Goal: Task Accomplishment & Management: Manage account settings

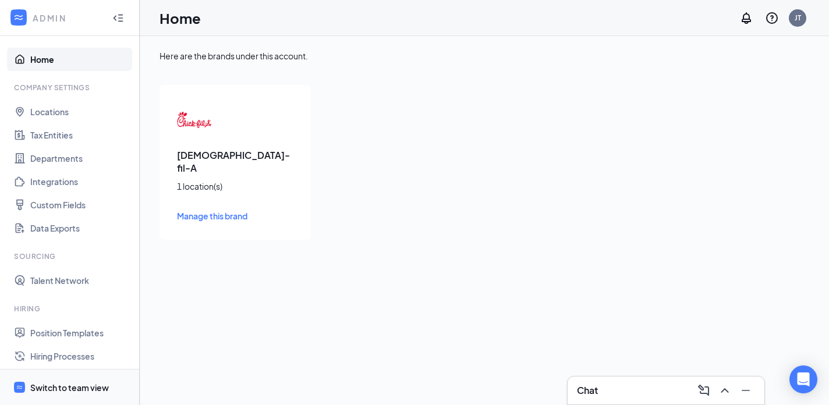
click at [77, 383] on div "Switch to team view" at bounding box center [69, 388] width 79 height 12
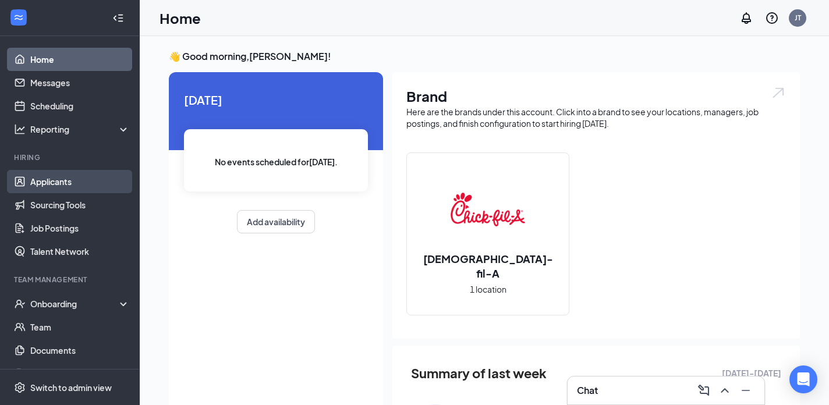
click at [52, 178] on link "Applicants" at bounding box center [80, 181] width 100 height 23
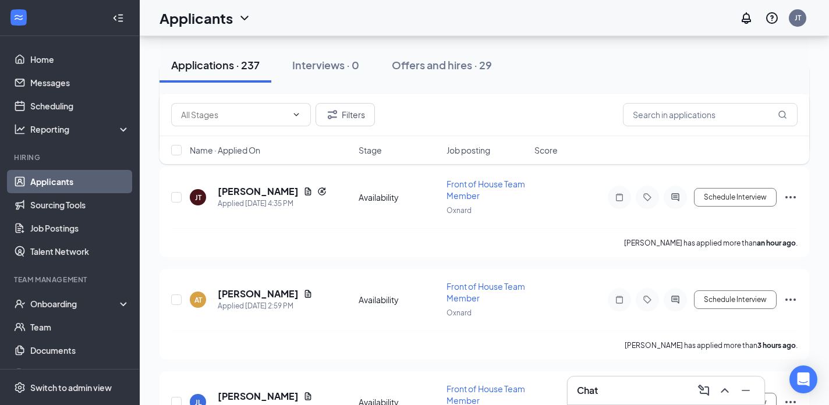
scroll to position [163, 0]
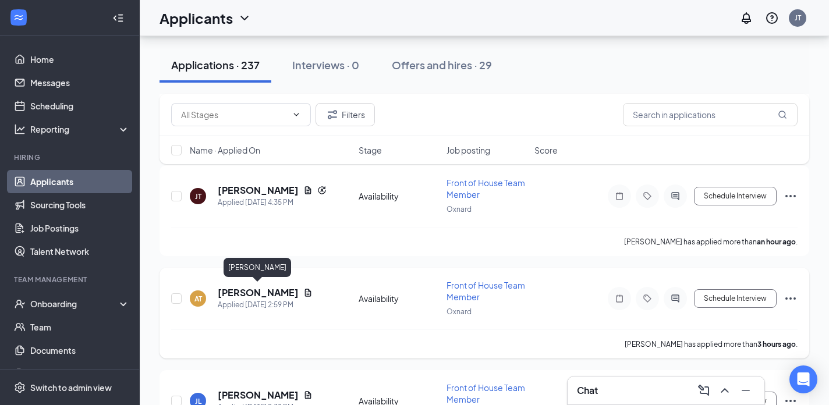
click at [231, 290] on h5 "[PERSON_NAME]" at bounding box center [258, 293] width 81 height 13
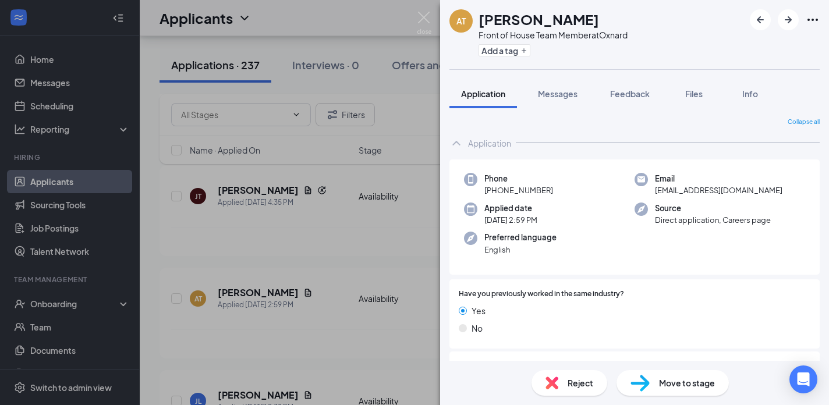
click at [665, 386] on span "Move to stage" at bounding box center [687, 383] width 56 height 13
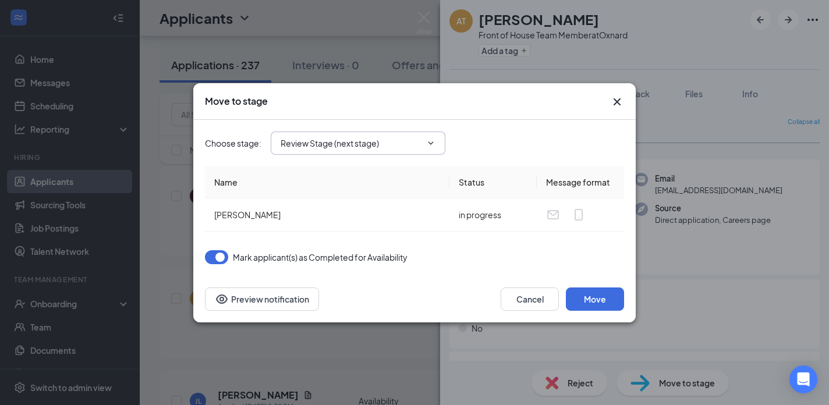
click at [382, 144] on input "Review Stage (next stage)" at bounding box center [351, 143] width 141 height 13
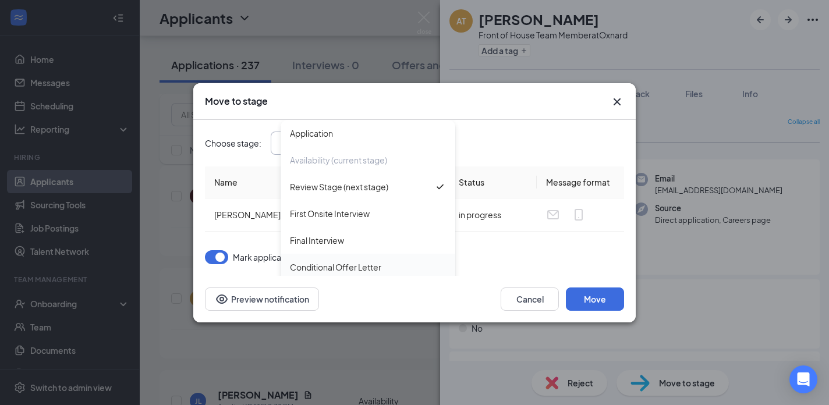
click at [333, 263] on div "Conditional Offer Letter" at bounding box center [335, 267] width 91 height 13
type input "Conditional Offer Letter"
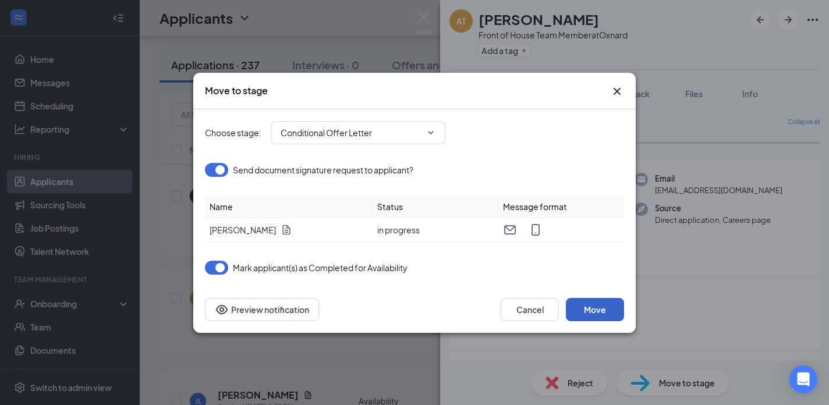
click at [591, 308] on button "Move" at bounding box center [595, 309] width 58 height 23
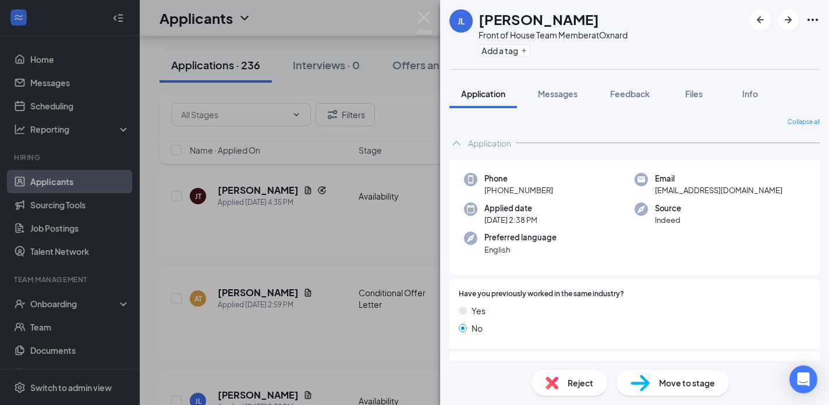
click at [286, 260] on div "[PERSON_NAME] Front of House Team Member at Oxnard Add a tag Application Messag…" at bounding box center [414, 202] width 829 height 405
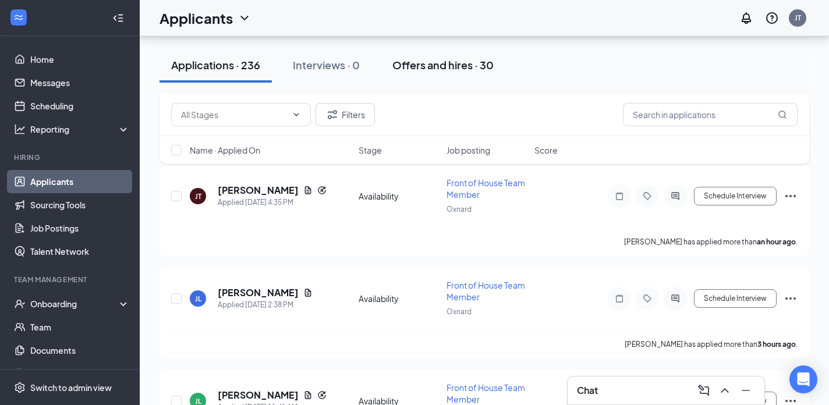
click at [447, 65] on div "Offers and hires · 30" at bounding box center [443, 65] width 101 height 15
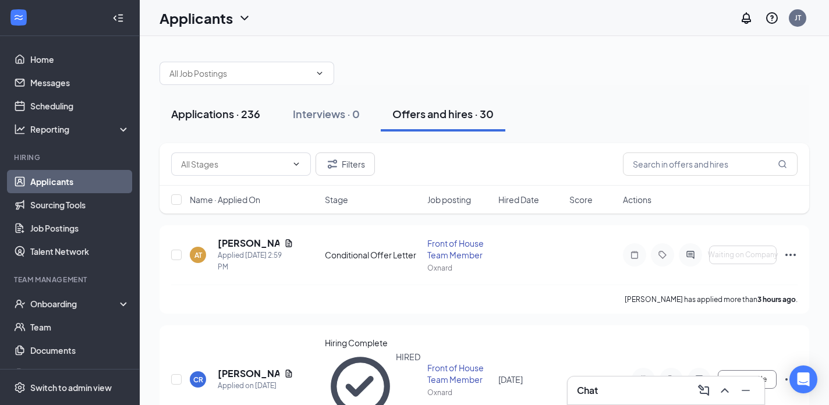
click at [189, 118] on div "Applications · 236" at bounding box center [215, 114] width 89 height 15
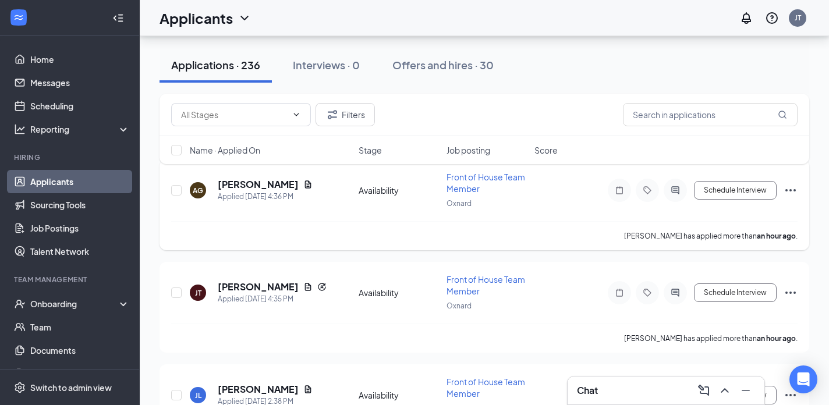
scroll to position [71, 0]
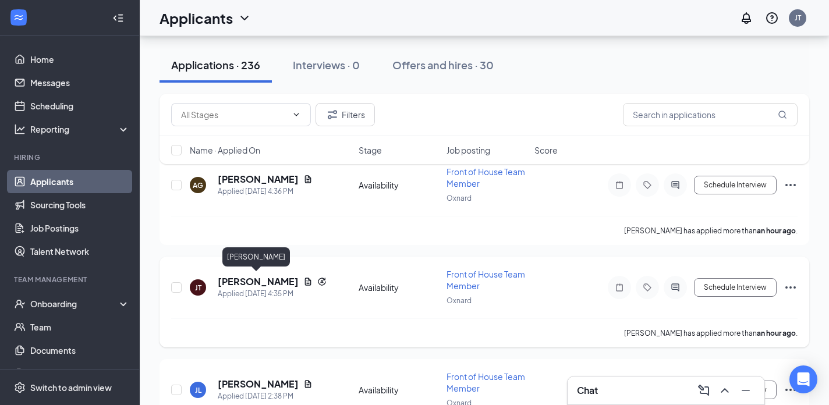
click at [256, 280] on h5 "[PERSON_NAME]" at bounding box center [258, 282] width 81 height 13
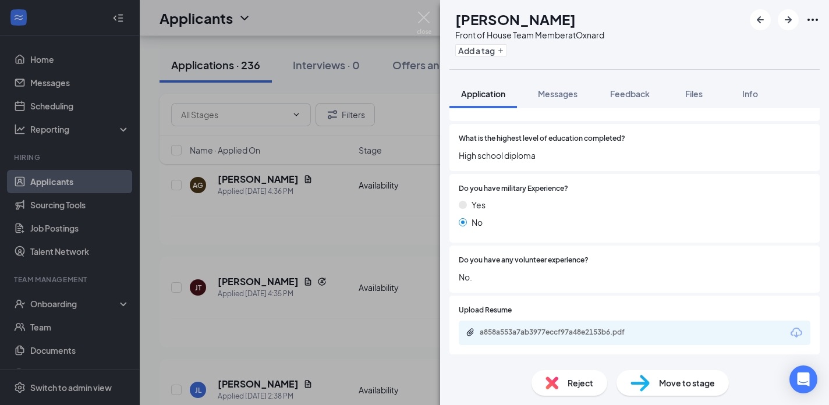
scroll to position [418, 0]
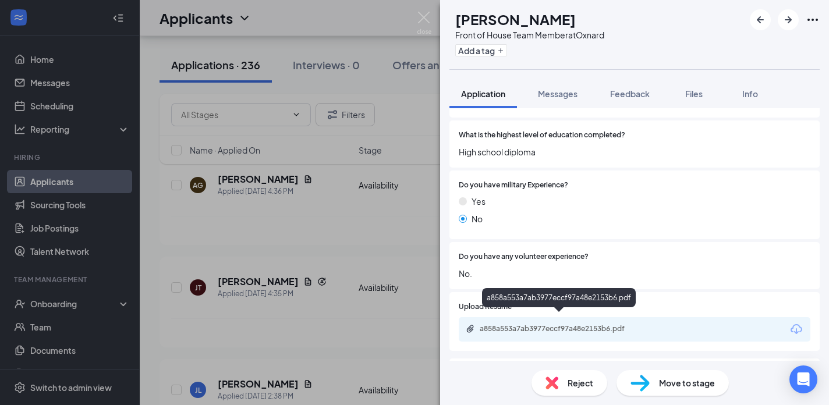
click at [584, 324] on div "a858a553a7ab3977eccf97a48e2153b6.pdf" at bounding box center [561, 328] width 163 height 9
click at [421, 19] on img at bounding box center [424, 23] width 15 height 23
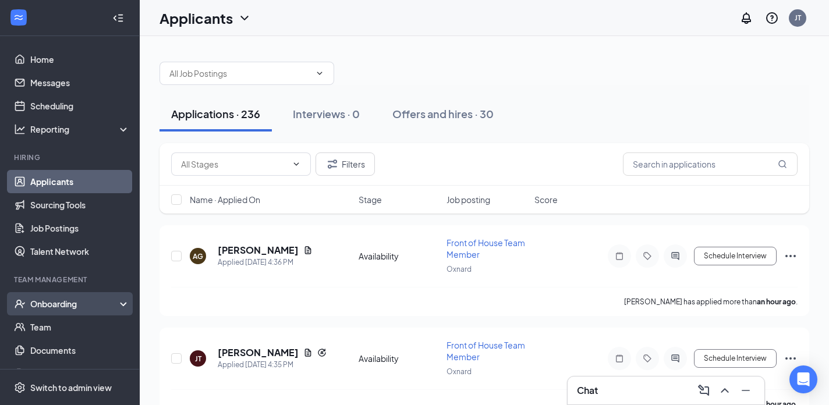
click at [48, 302] on div "Onboarding" at bounding box center [75, 304] width 90 height 12
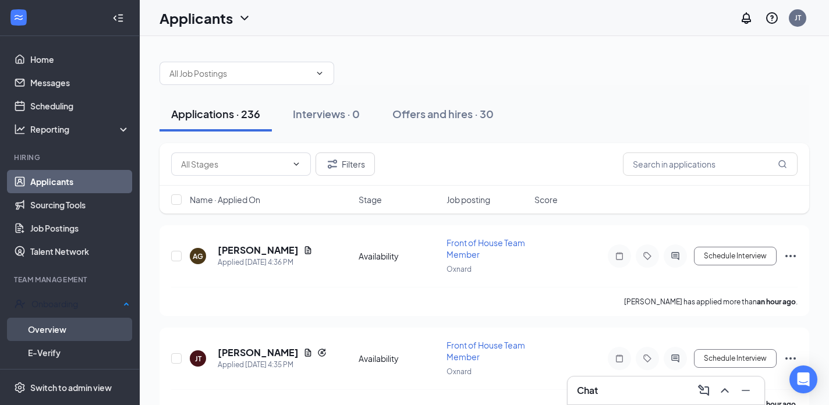
click at [54, 324] on link "Overview" at bounding box center [79, 329] width 102 height 23
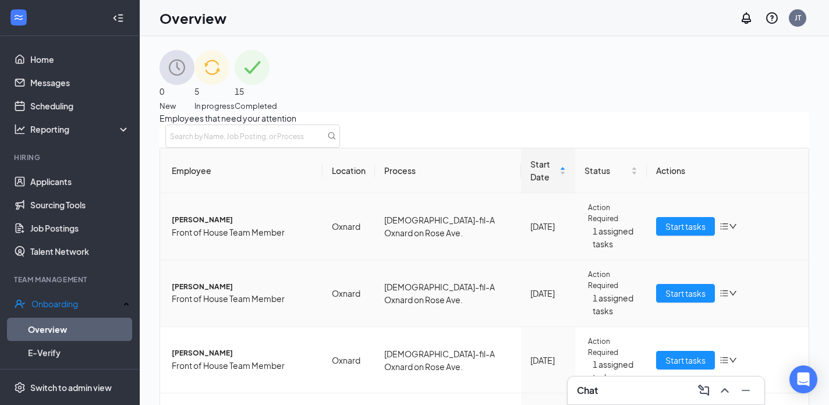
scroll to position [173, 0]
click at [52, 327] on link "Overview" at bounding box center [79, 329] width 102 height 23
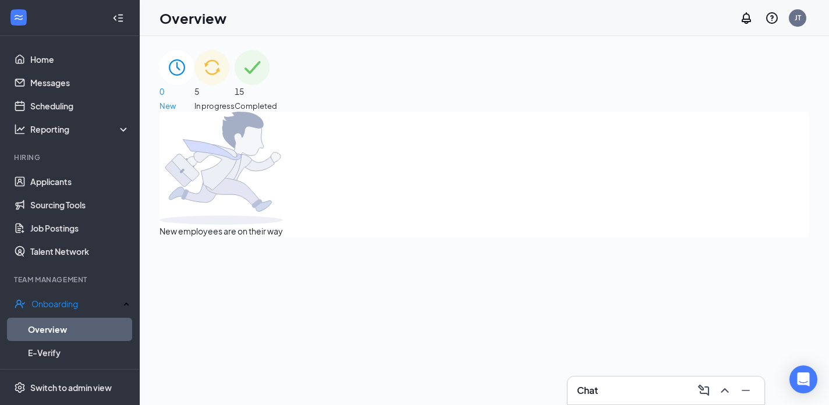
click at [235, 90] on div "5 In progress" at bounding box center [215, 81] width 40 height 62
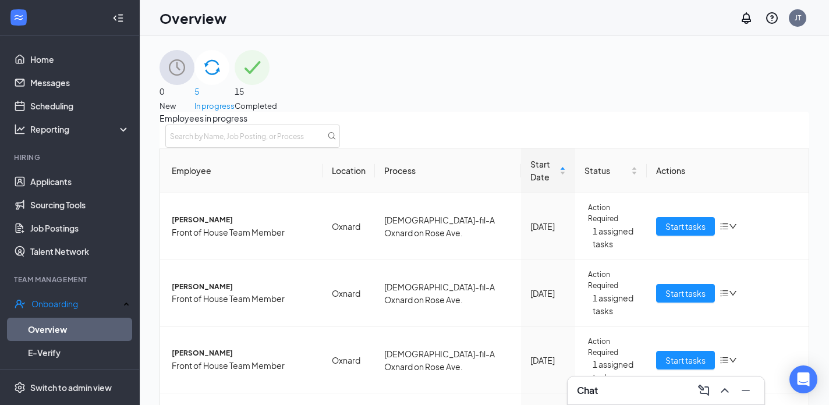
scroll to position [162, 0]
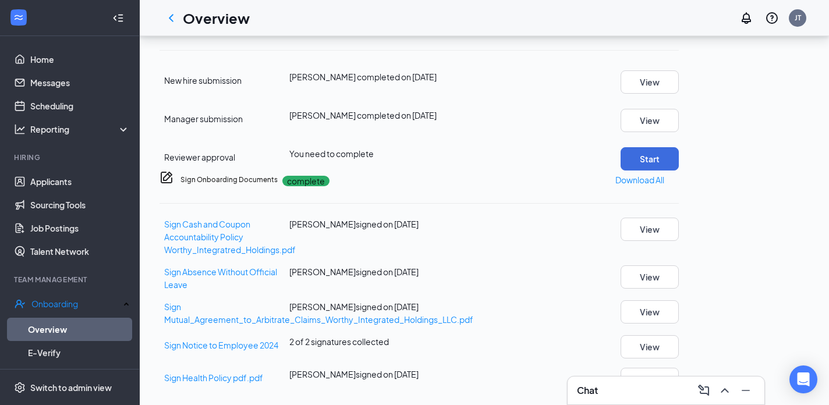
scroll to position [457, 0]
click at [679, 171] on button "Start" at bounding box center [650, 158] width 58 height 23
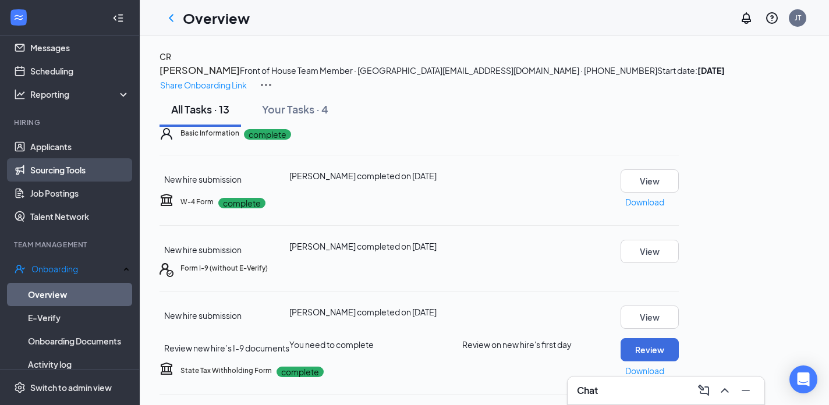
scroll to position [39, 0]
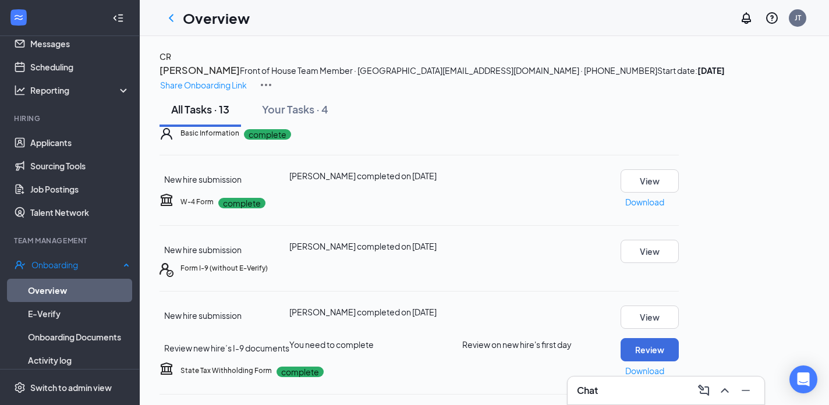
click at [51, 280] on link "Overview" at bounding box center [79, 290] width 102 height 23
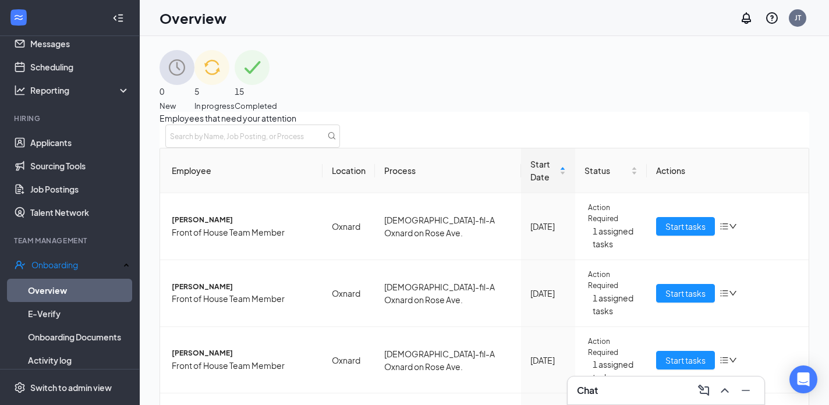
click at [235, 100] on span "In progress" at bounding box center [215, 106] width 40 height 12
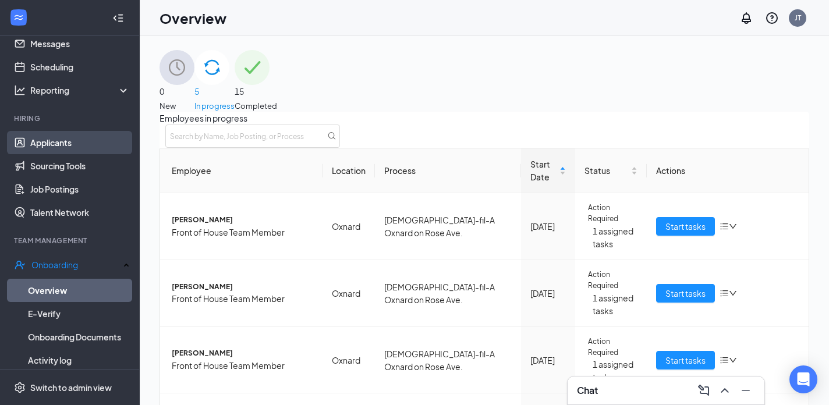
click at [70, 144] on link "Applicants" at bounding box center [80, 142] width 100 height 23
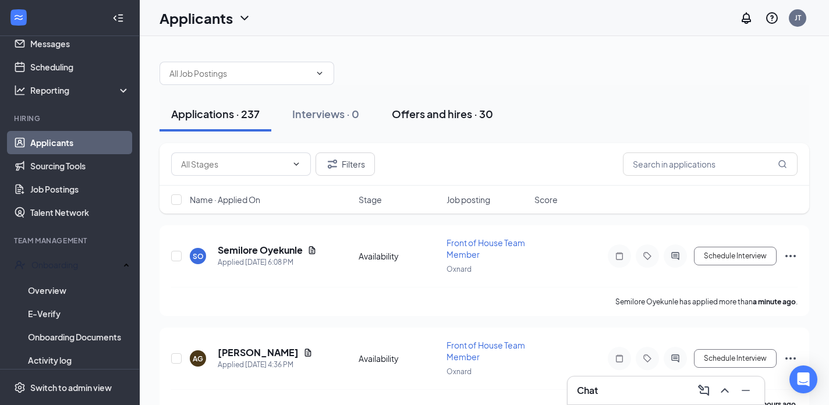
click at [485, 118] on div "Offers and hires · 30" at bounding box center [442, 114] width 101 height 15
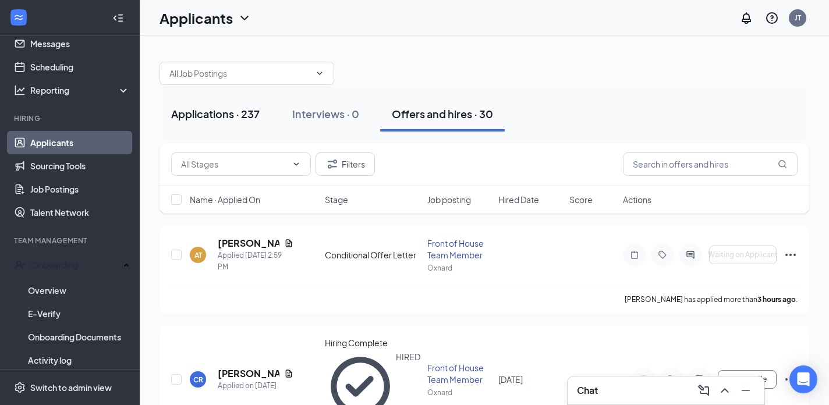
click at [237, 105] on button "Applications · 237" at bounding box center [216, 114] width 112 height 35
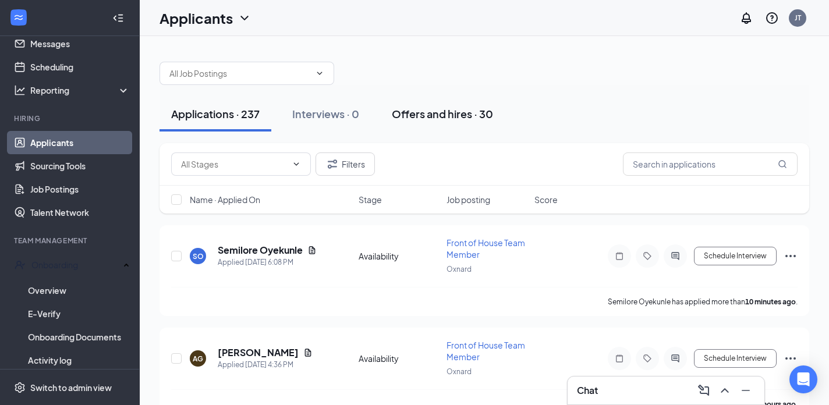
click at [407, 125] on button "Offers and hires · 30" at bounding box center [442, 114] width 125 height 35
